Goal: Find specific page/section: Find specific page/section

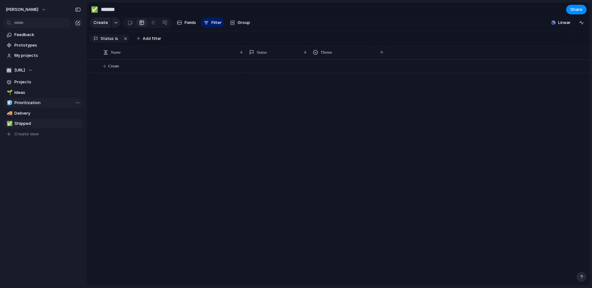
click at [32, 104] on span "Prioritization" at bounding box center [47, 103] width 66 height 6
type input "**********"
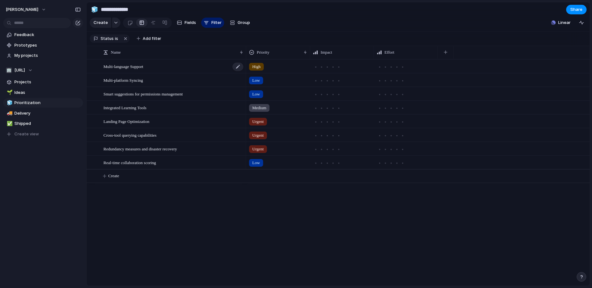
click at [203, 72] on div "Multi-language Support" at bounding box center [173, 66] width 140 height 13
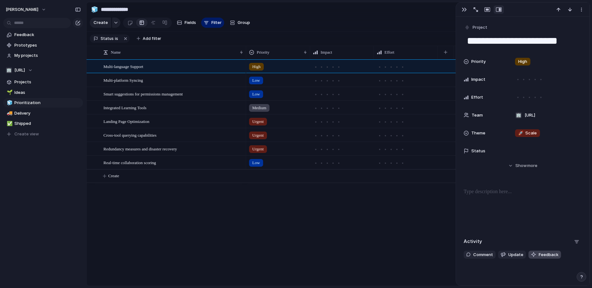
click at [548, 256] on span "Feedback" at bounding box center [548, 254] width 20 height 6
click at [526, 132] on span "🚀 Scale" at bounding box center [527, 133] width 19 height 6
click at [559, 133] on div "🌱 Experiment 🔮 Magic 🔨 Infrastructure 🚀 Scale" at bounding box center [296, 144] width 592 height 288
click at [542, 79] on div at bounding box center [541, 80] width 6 height 6
drag, startPoint x: 525, startPoint y: 79, endPoint x: 529, endPoint y: 86, distance: 8.3
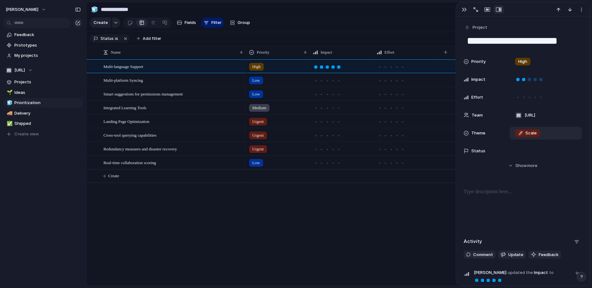
click at [524, 79] on div at bounding box center [523, 79] width 3 height 3
click at [524, 98] on div at bounding box center [523, 97] width 6 height 6
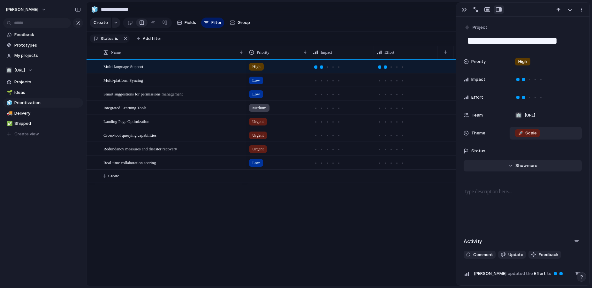
click at [532, 167] on span "more" at bounding box center [532, 165] width 10 height 6
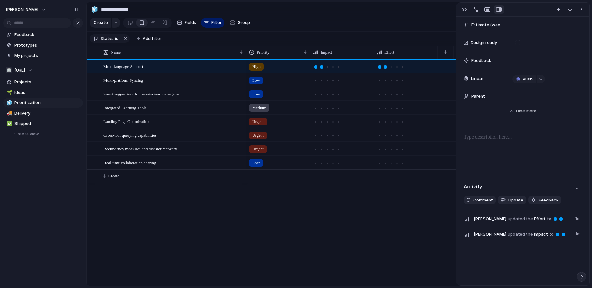
scroll to position [274, 0]
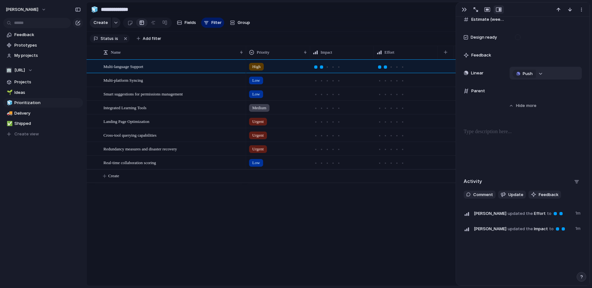
click at [542, 74] on button "button" at bounding box center [540, 74] width 8 height 8
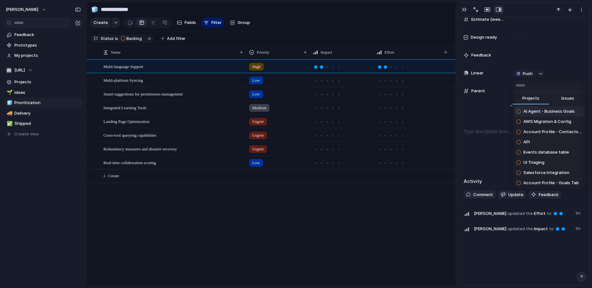
click at [488, 160] on div "Projects Issues AI Agent - Business Goals AWS Migration & Config Account Profil…" at bounding box center [296, 144] width 592 height 288
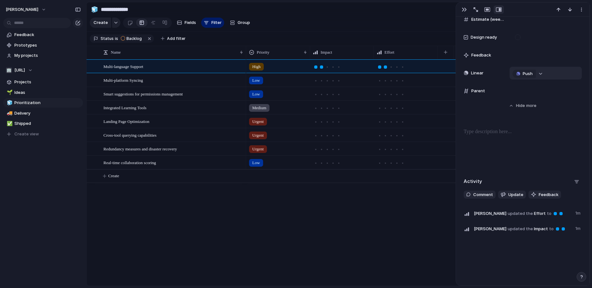
click at [539, 72] on div "button" at bounding box center [540, 73] width 4 height 3
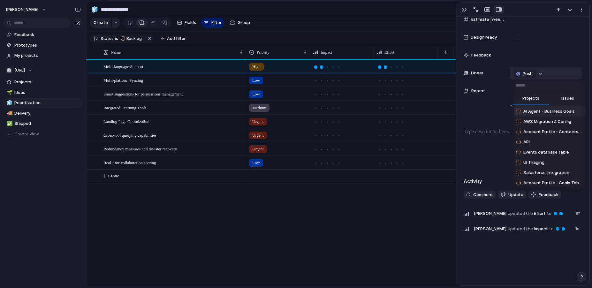
click at [539, 72] on div "Projects Issues AI Agent - Business Goals AWS Migration & Config Account Profil…" at bounding box center [296, 144] width 592 height 288
